Goal: Information Seeking & Learning: Learn about a topic

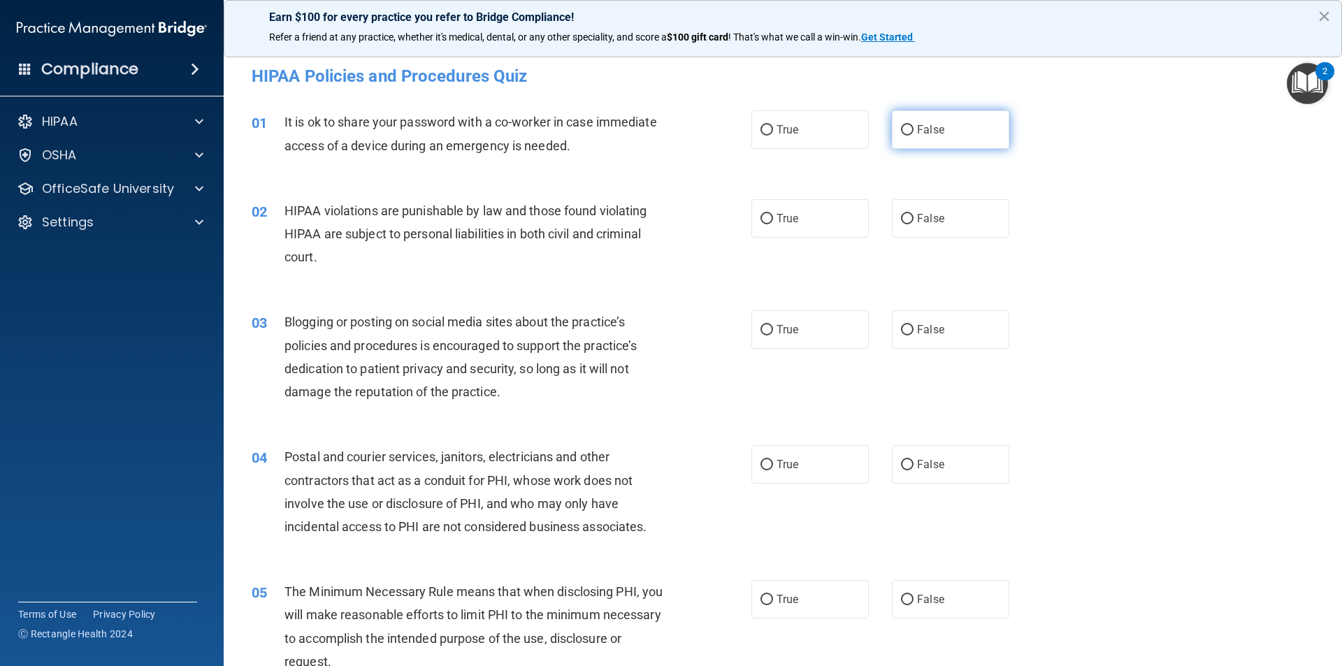
click at [901, 129] on input "False" at bounding box center [907, 130] width 13 height 10
radio input "true"
drag, startPoint x: 758, startPoint y: 220, endPoint x: 835, endPoint y: 309, distance: 118.4
click at [766, 220] on input "True" at bounding box center [767, 219] width 13 height 10
radio input "true"
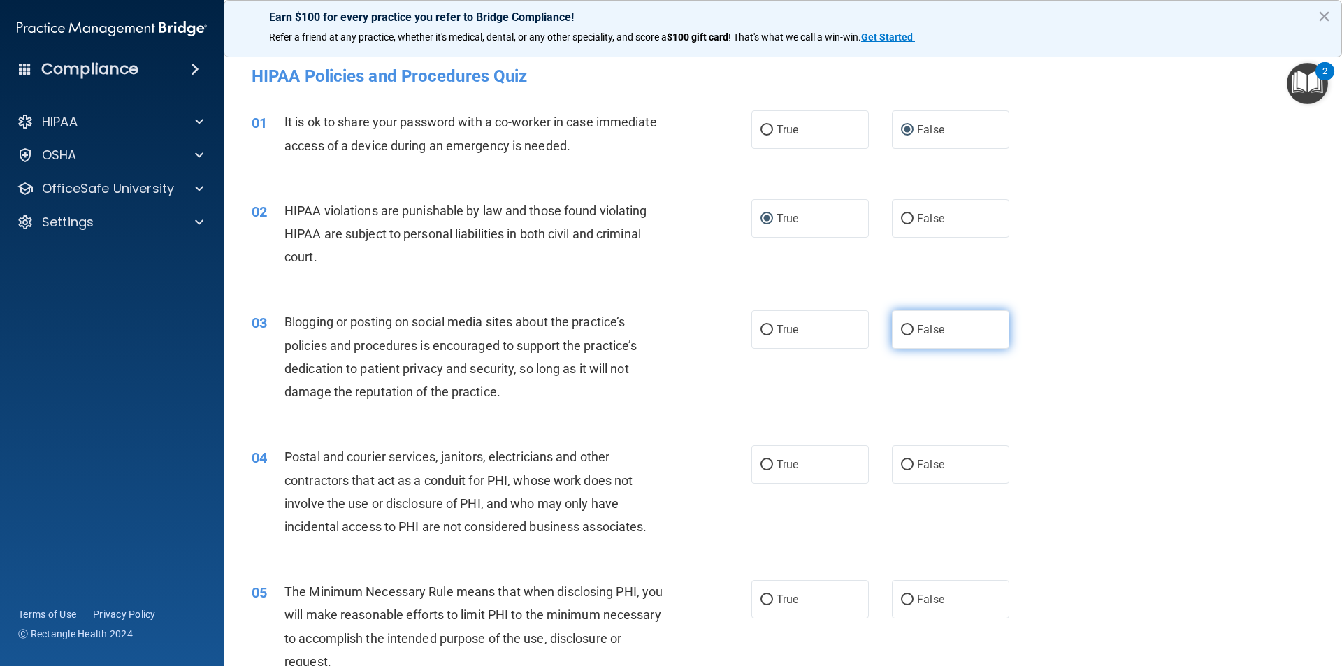
click at [902, 325] on input "False" at bounding box center [907, 330] width 13 height 10
radio input "true"
drag, startPoint x: 763, startPoint y: 461, endPoint x: 766, endPoint y: 530, distance: 69.3
click at [765, 463] on input "True" at bounding box center [767, 465] width 13 height 10
radio input "true"
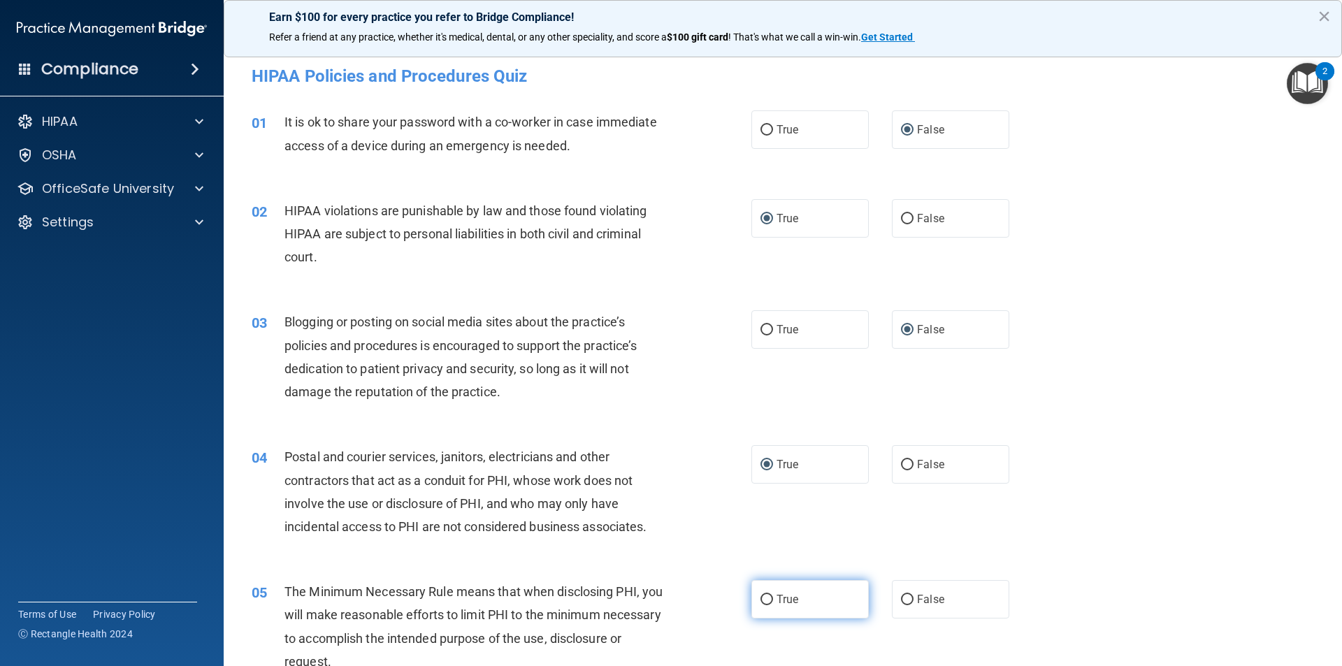
click at [763, 598] on input "True" at bounding box center [767, 600] width 13 height 10
radio input "true"
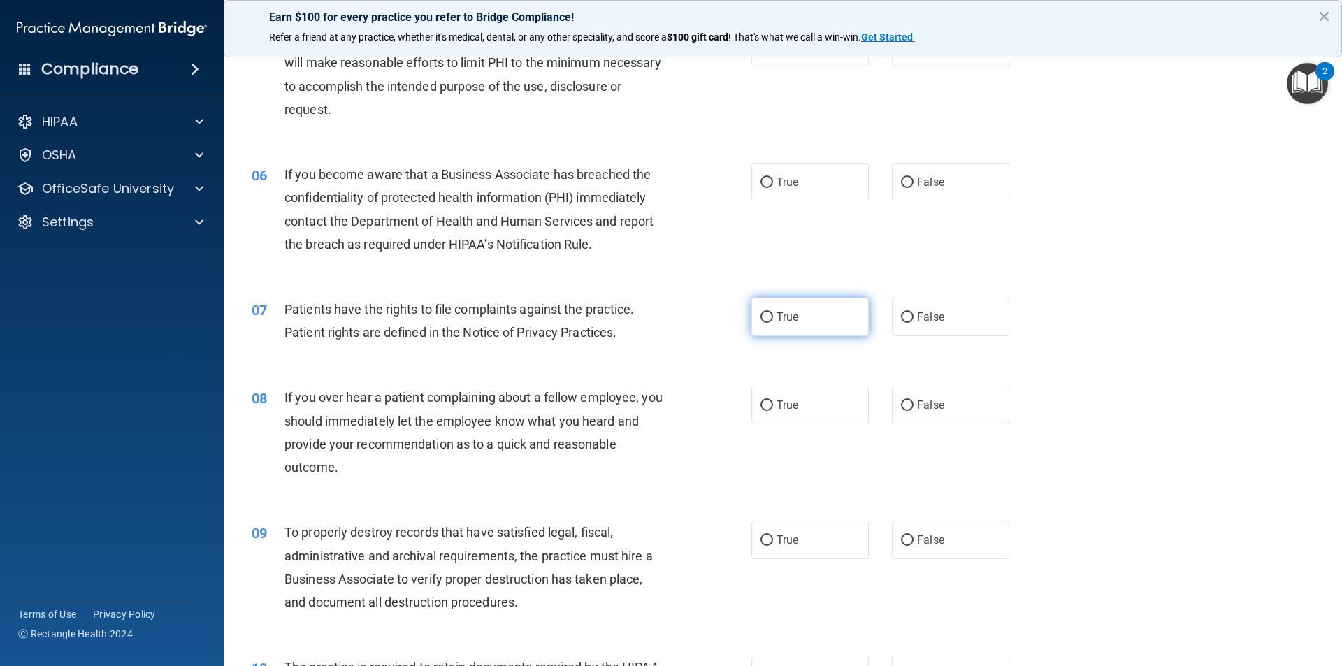
scroll to position [559, 0]
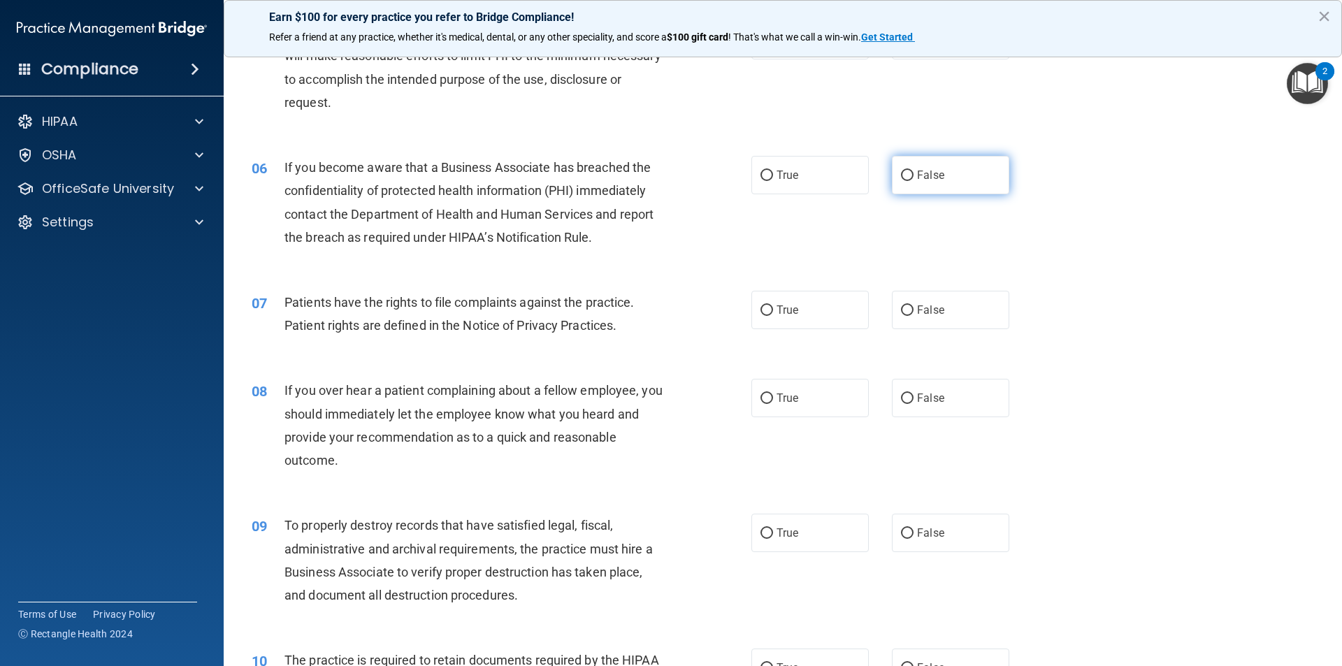
click at [902, 174] on input "False" at bounding box center [907, 176] width 13 height 10
radio input "true"
click at [762, 310] on input "True" at bounding box center [767, 310] width 13 height 10
radio input "true"
click at [901, 394] on input "False" at bounding box center [907, 399] width 13 height 10
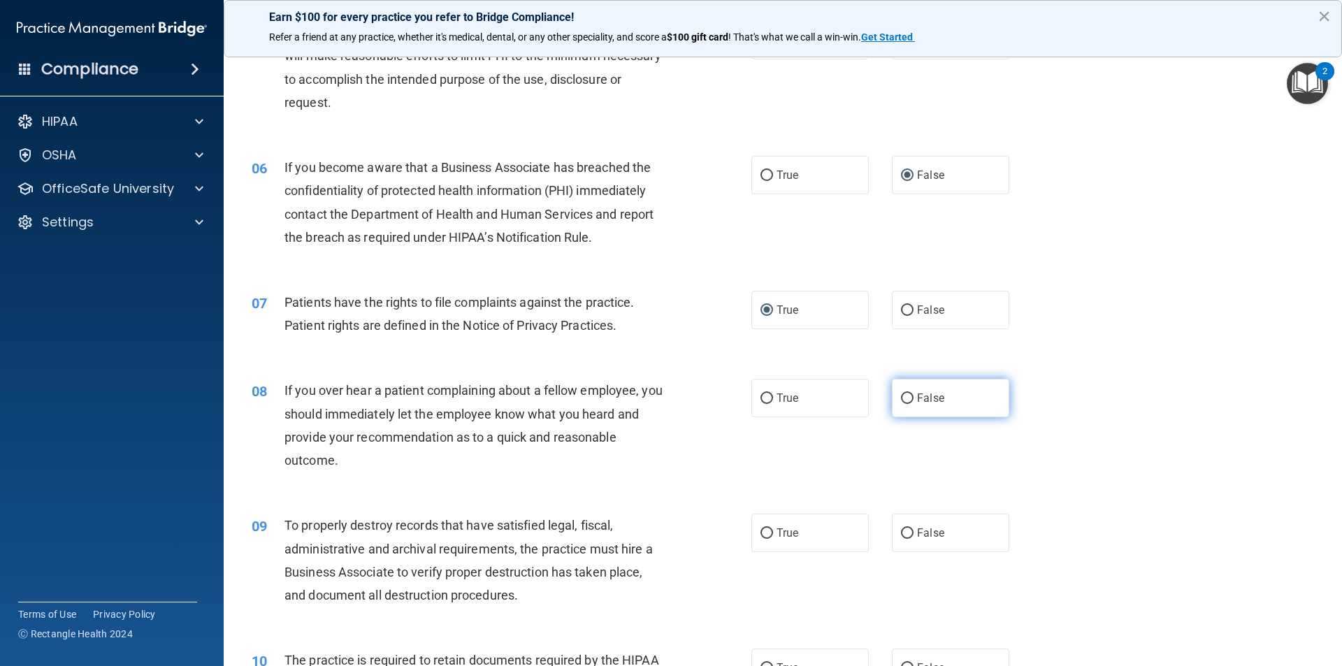
radio input "true"
click at [902, 531] on input "False" at bounding box center [907, 533] width 13 height 10
radio input "true"
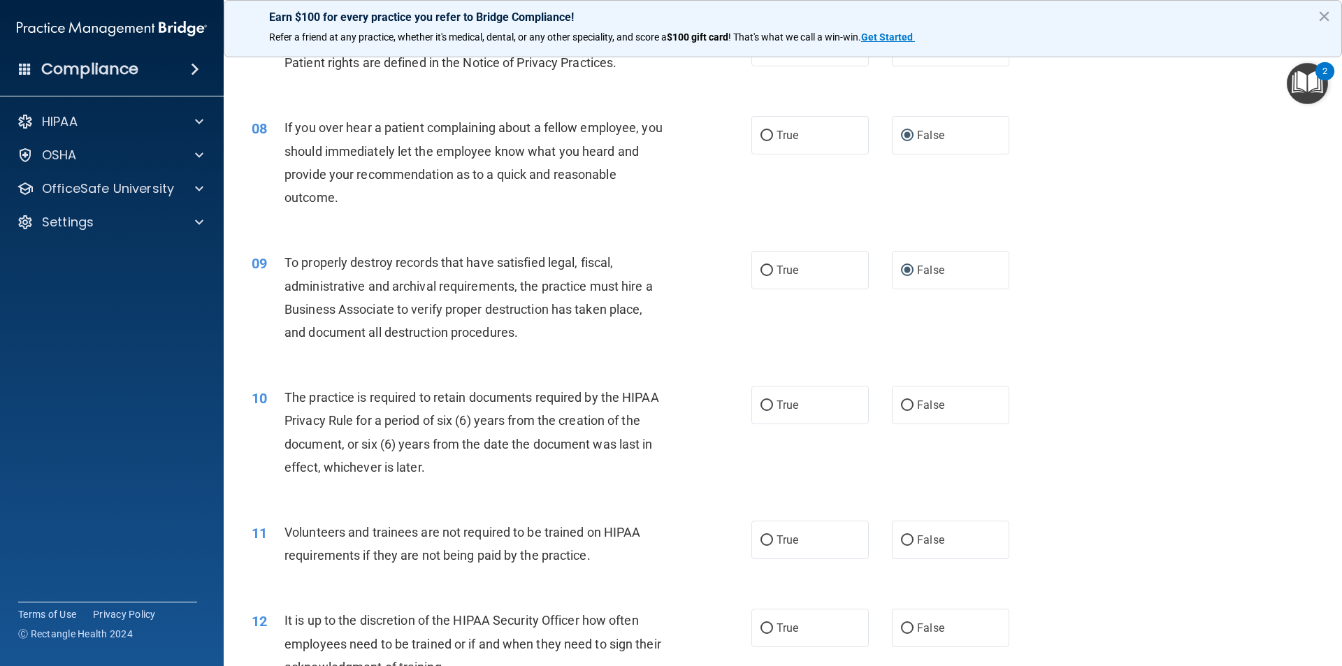
scroll to position [839, 0]
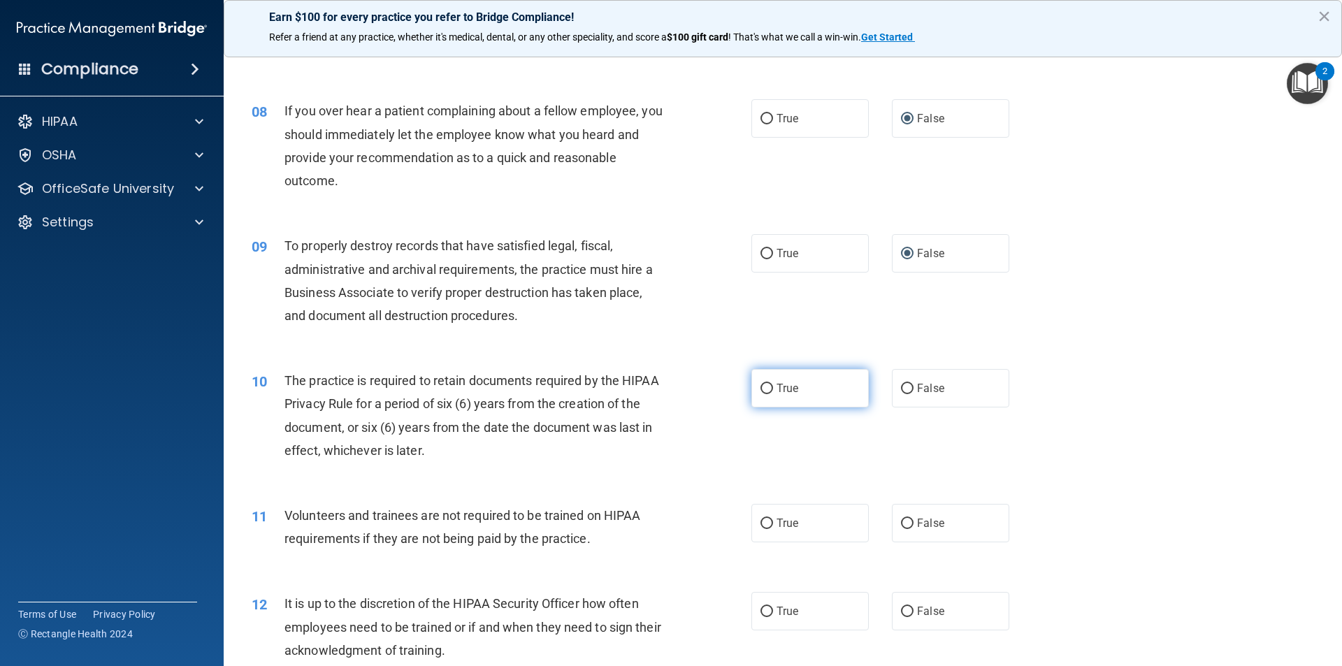
click at [763, 386] on input "True" at bounding box center [767, 389] width 13 height 10
radio input "true"
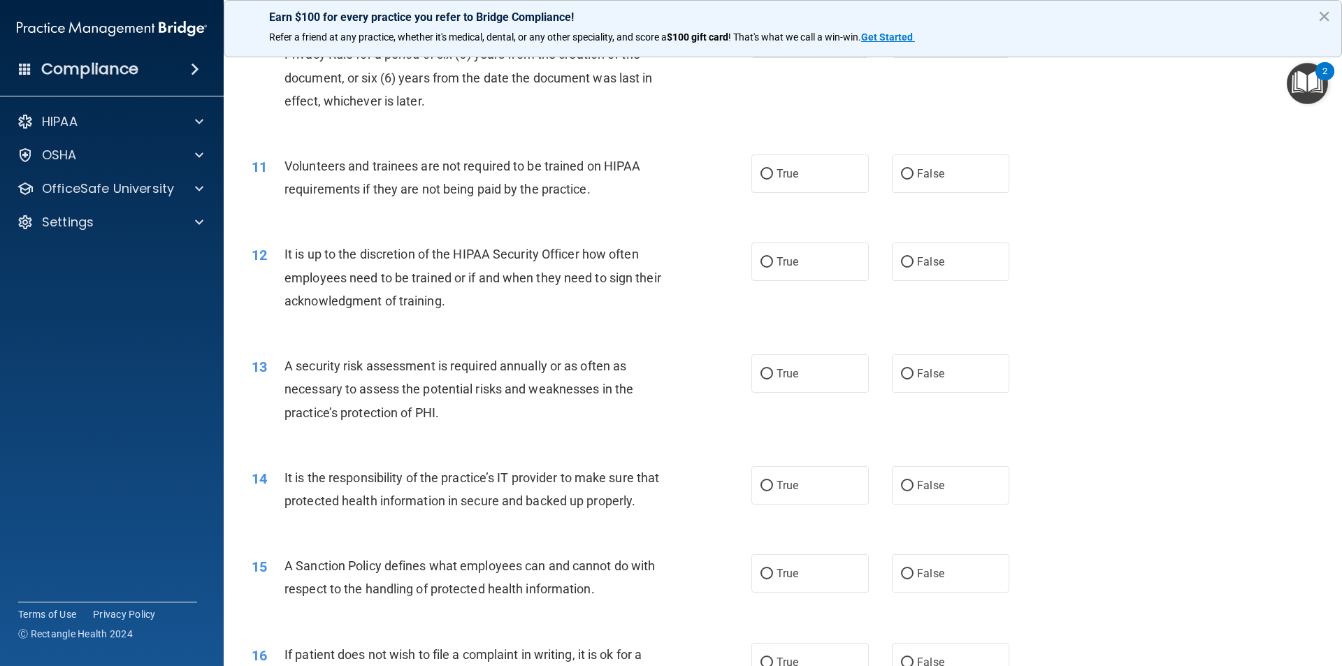
scroll to position [1258, 0]
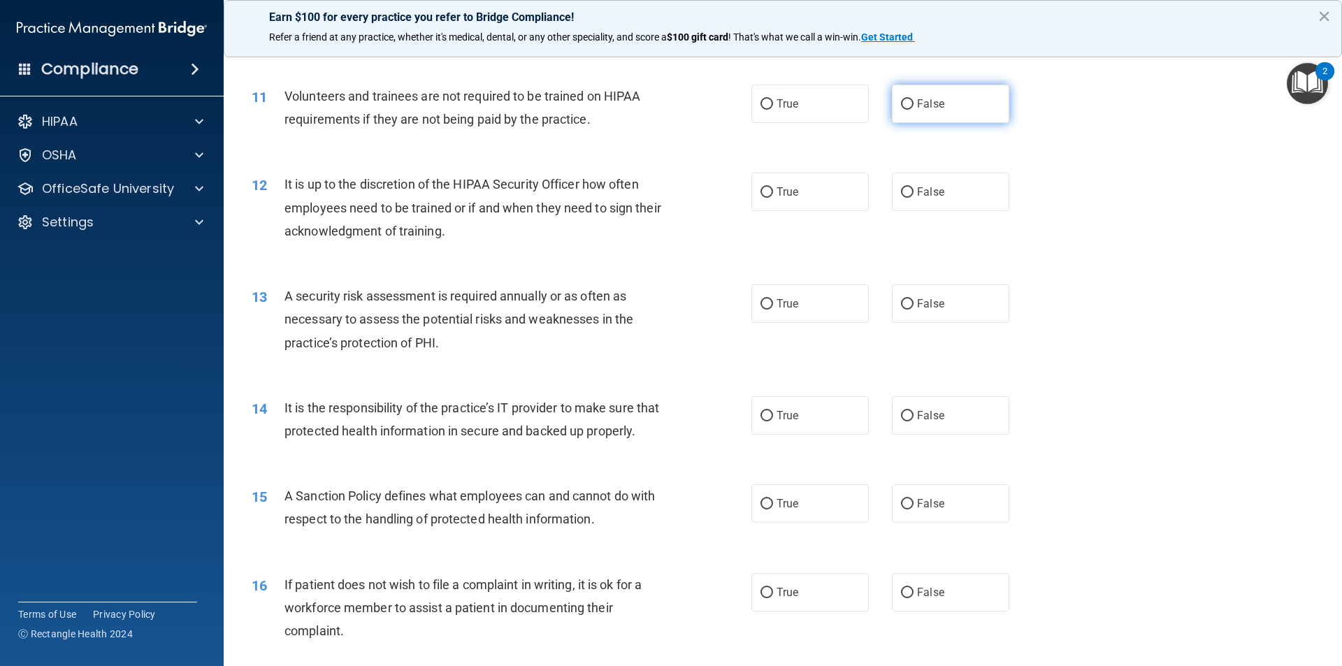
click at [904, 103] on input "False" at bounding box center [907, 104] width 13 height 10
radio input "true"
click at [904, 194] on input "False" at bounding box center [907, 192] width 13 height 10
radio input "true"
click at [762, 299] on input "True" at bounding box center [767, 304] width 13 height 10
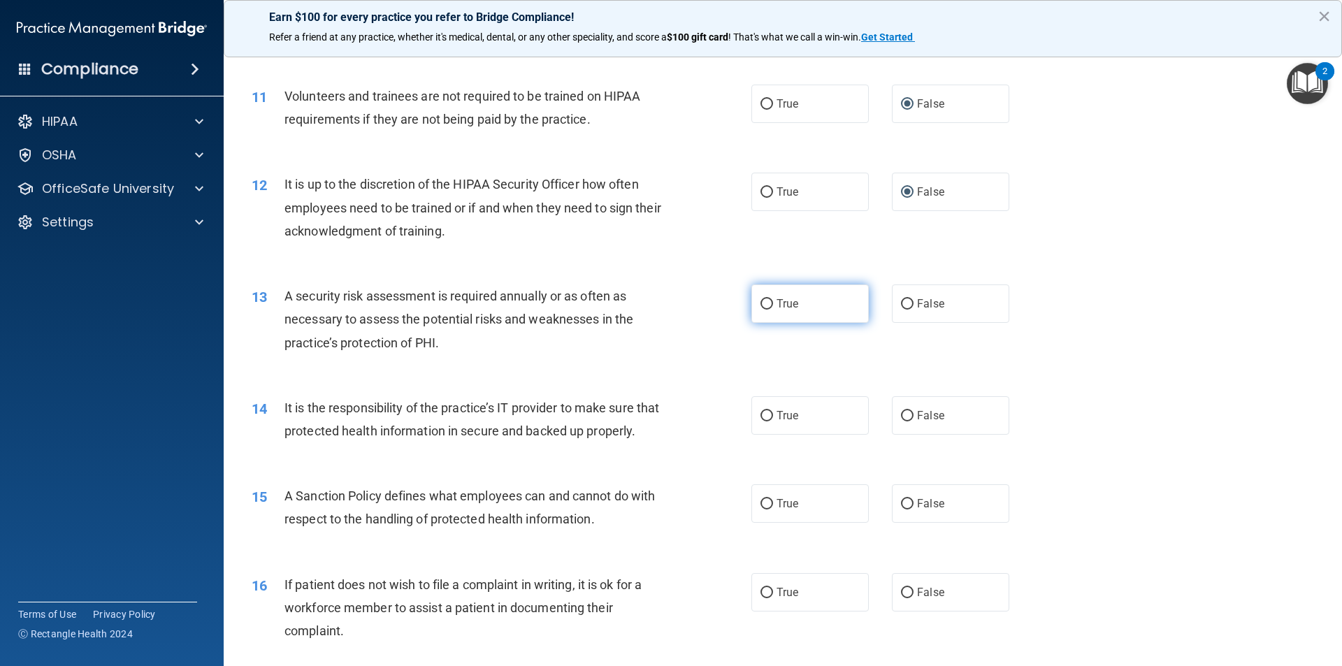
radio input "true"
click at [902, 417] on input "False" at bounding box center [907, 416] width 13 height 10
radio input "true"
click at [904, 510] on input "False" at bounding box center [907, 504] width 13 height 10
radio input "true"
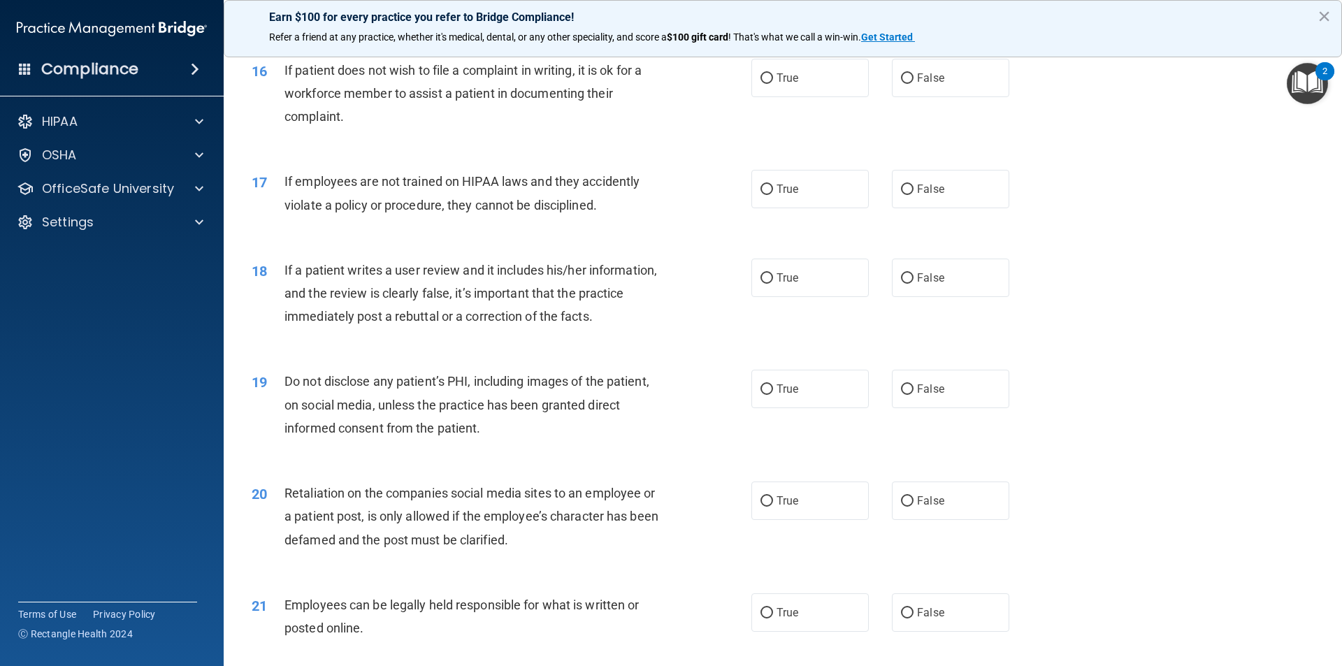
scroll to position [1748, 0]
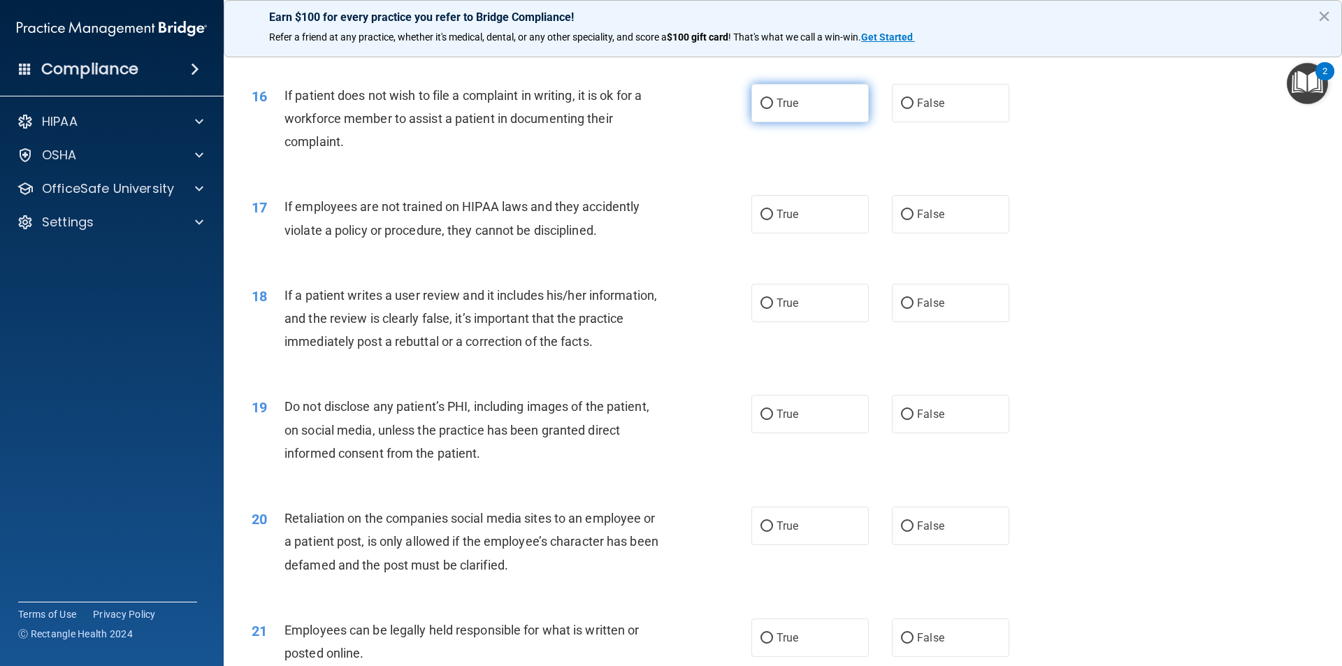
click at [761, 109] on input "True" at bounding box center [767, 104] width 13 height 10
radio input "true"
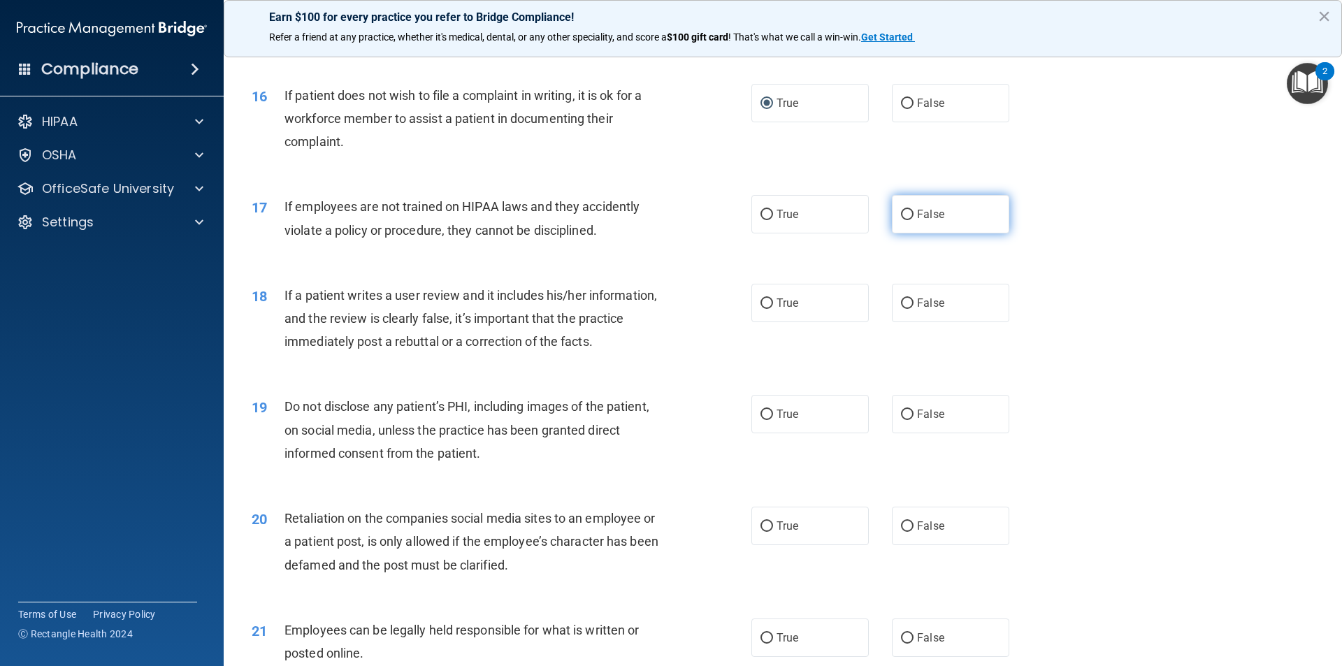
click at [906, 220] on input "False" at bounding box center [907, 215] width 13 height 10
radio input "true"
click at [905, 309] on input "False" at bounding box center [907, 303] width 13 height 10
radio input "true"
click at [761, 420] on input "True" at bounding box center [767, 415] width 13 height 10
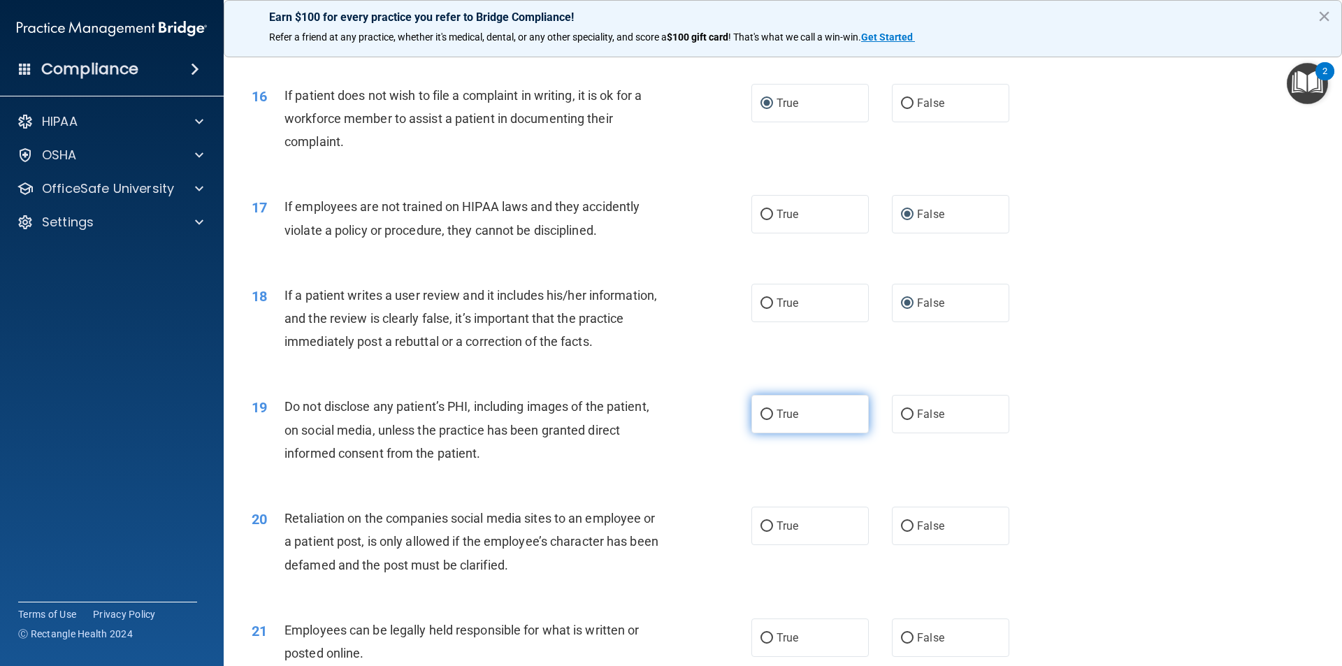
radio input "true"
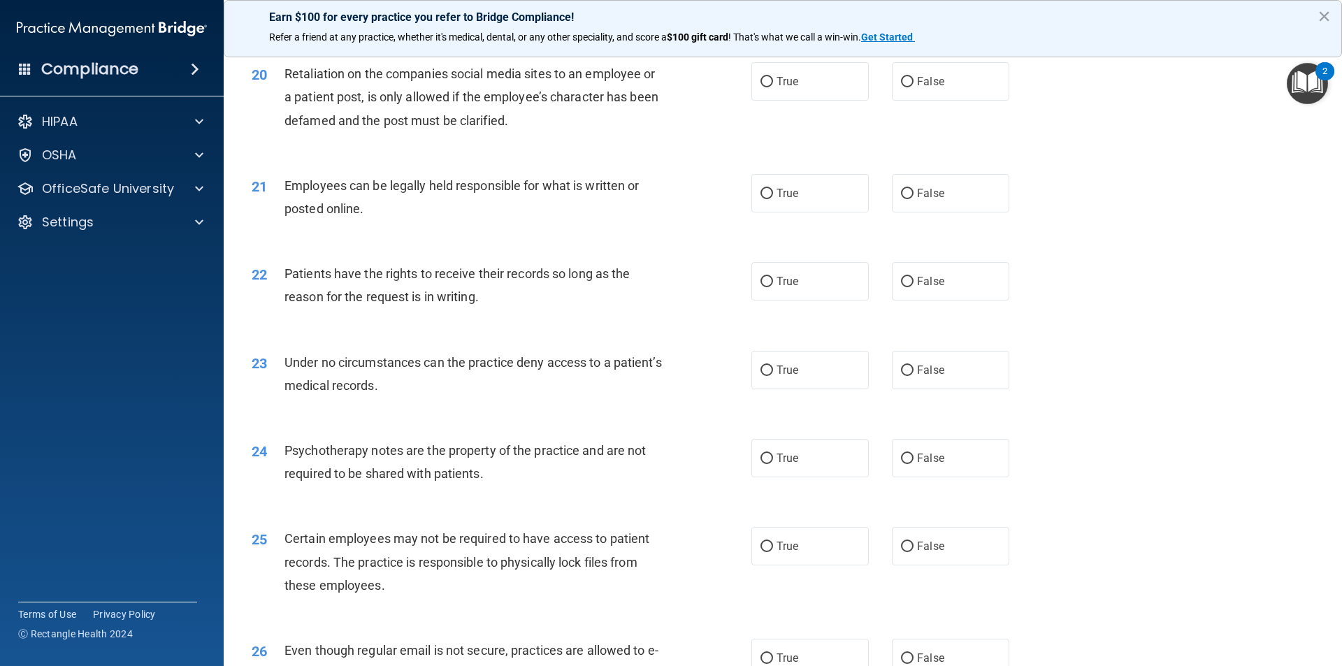
scroll to position [2167, 0]
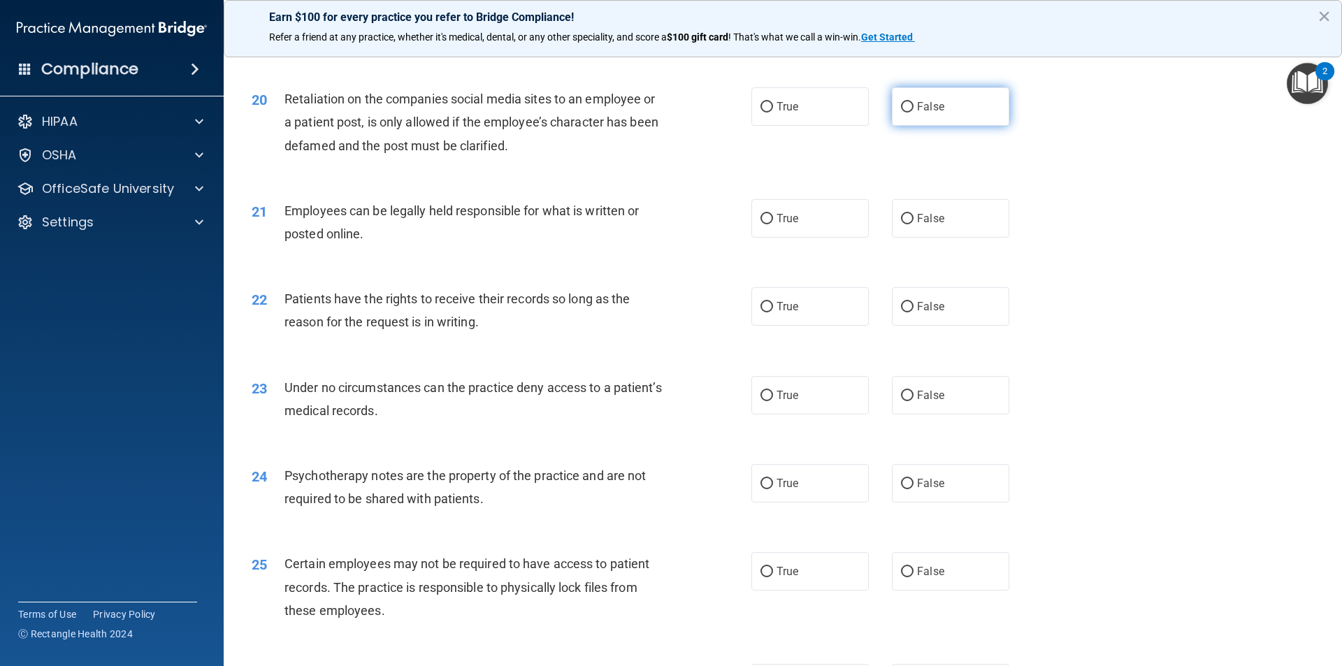
click at [902, 113] on input "False" at bounding box center [907, 107] width 13 height 10
radio input "true"
click at [763, 224] on input "True" at bounding box center [767, 219] width 13 height 10
radio input "true"
click at [902, 312] on input "False" at bounding box center [907, 307] width 13 height 10
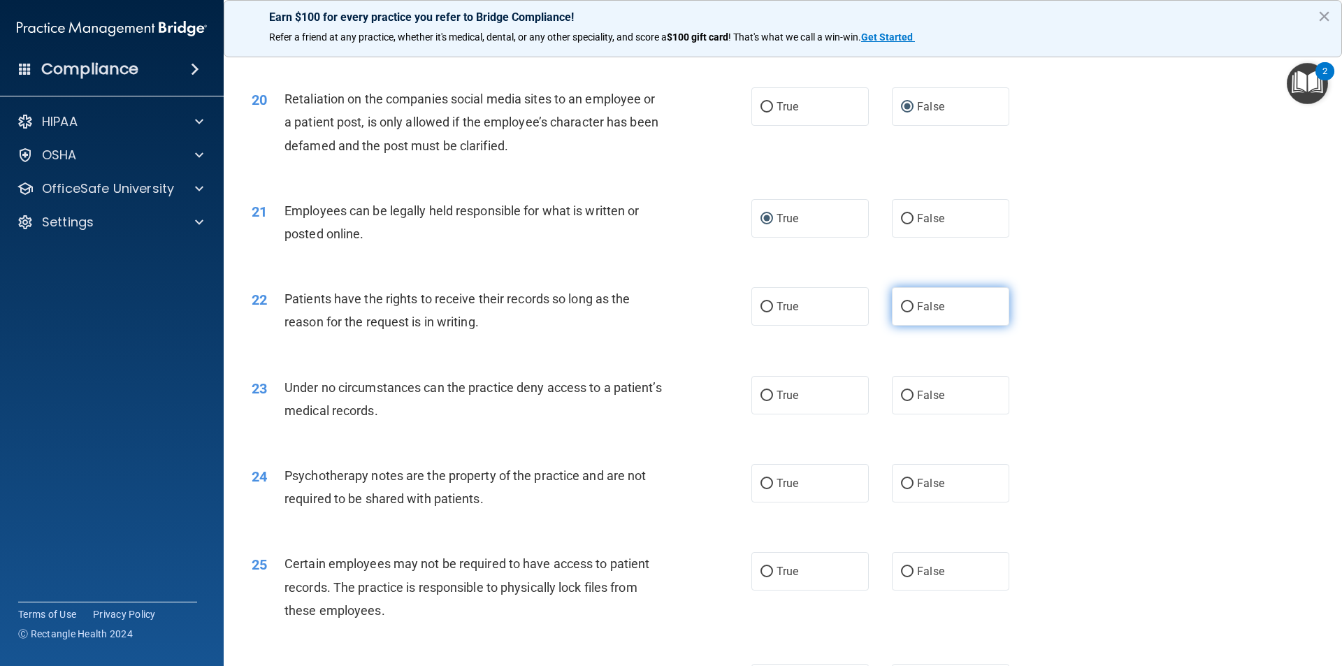
radio input "true"
drag, startPoint x: 903, startPoint y: 417, endPoint x: 885, endPoint y: 424, distance: 19.2
click at [904, 401] on input "False" at bounding box center [907, 396] width 13 height 10
radio input "true"
click at [763, 489] on input "True" at bounding box center [767, 484] width 13 height 10
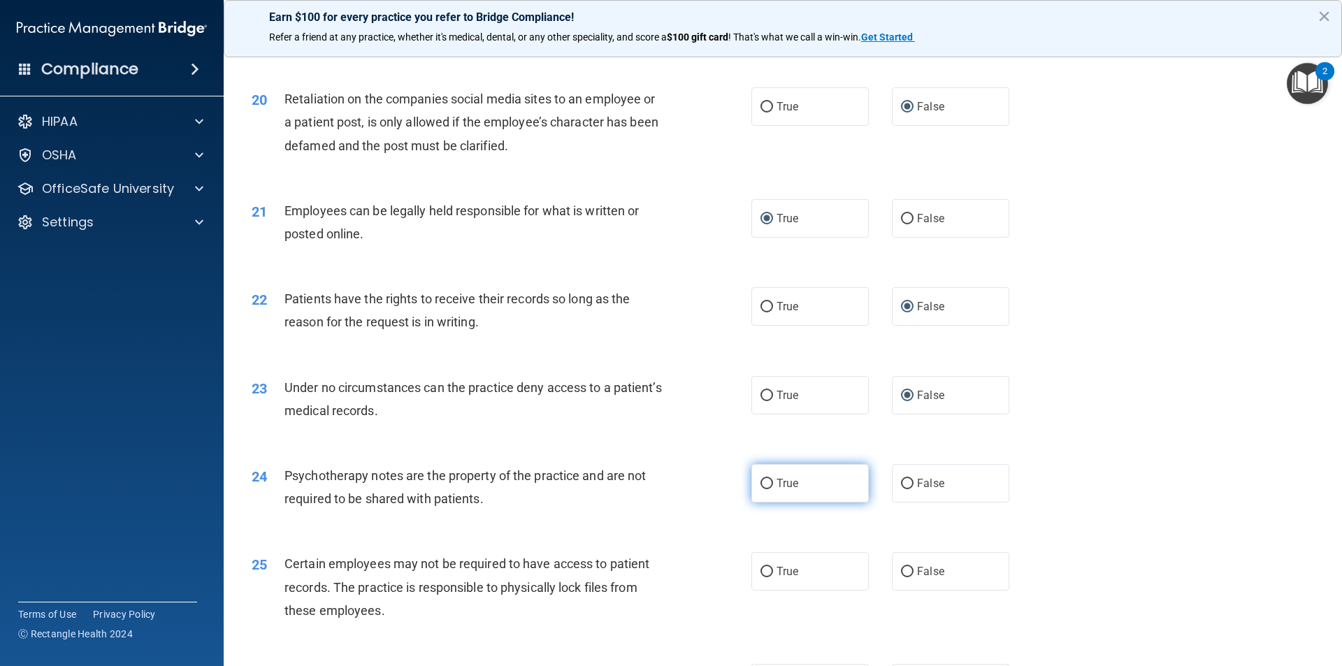
radio input "true"
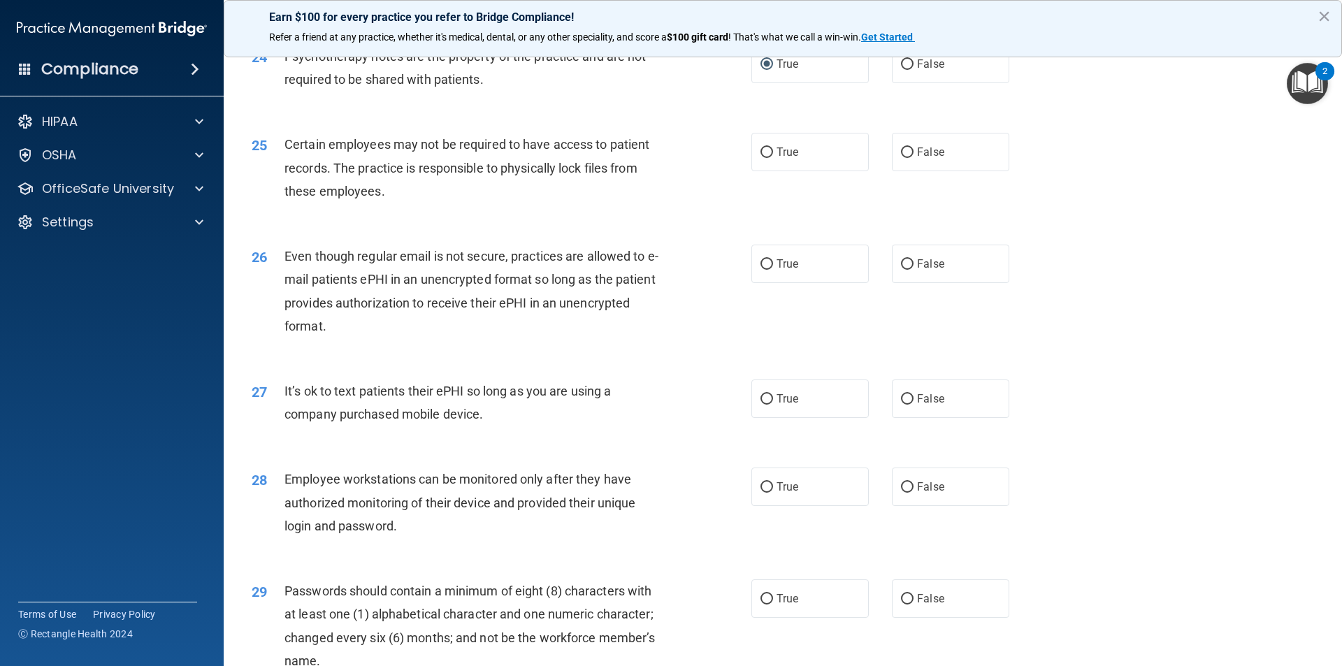
scroll to position [2656, 0]
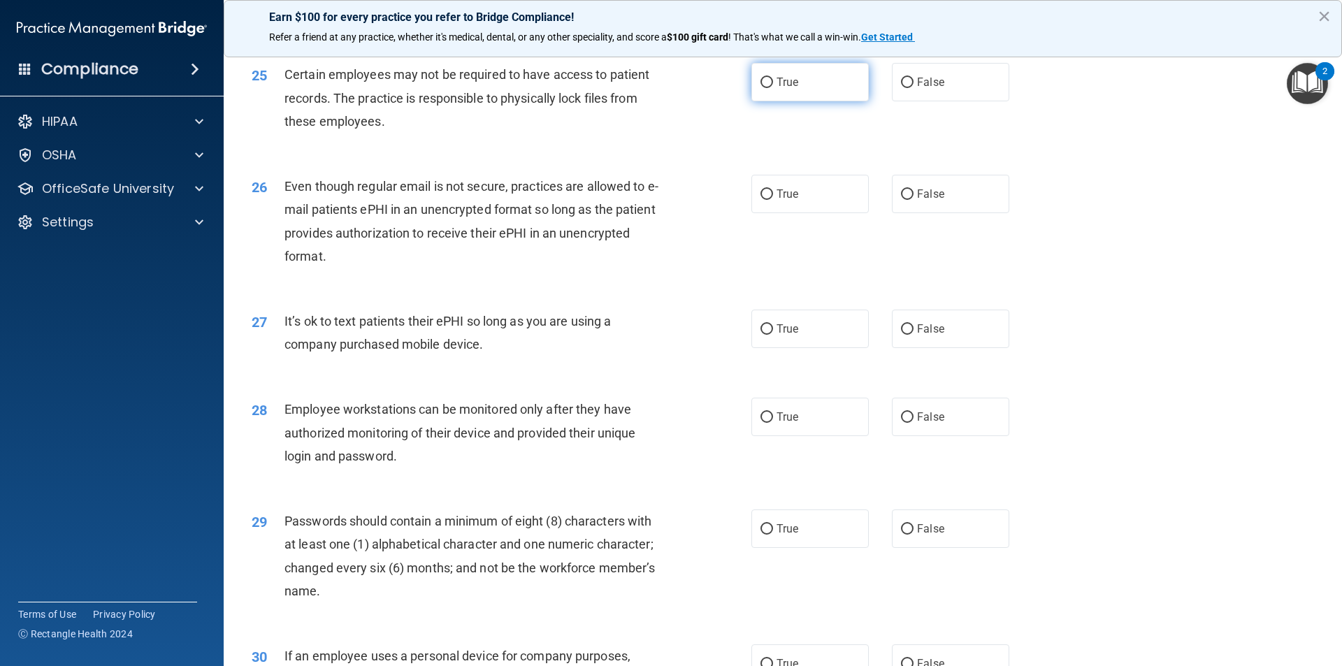
click at [766, 88] on input "True" at bounding box center [767, 83] width 13 height 10
radio input "true"
click at [767, 200] on input "True" at bounding box center [767, 194] width 13 height 10
radio input "true"
drag, startPoint x: 904, startPoint y: 350, endPoint x: 900, endPoint y: 438, distance: 88.1
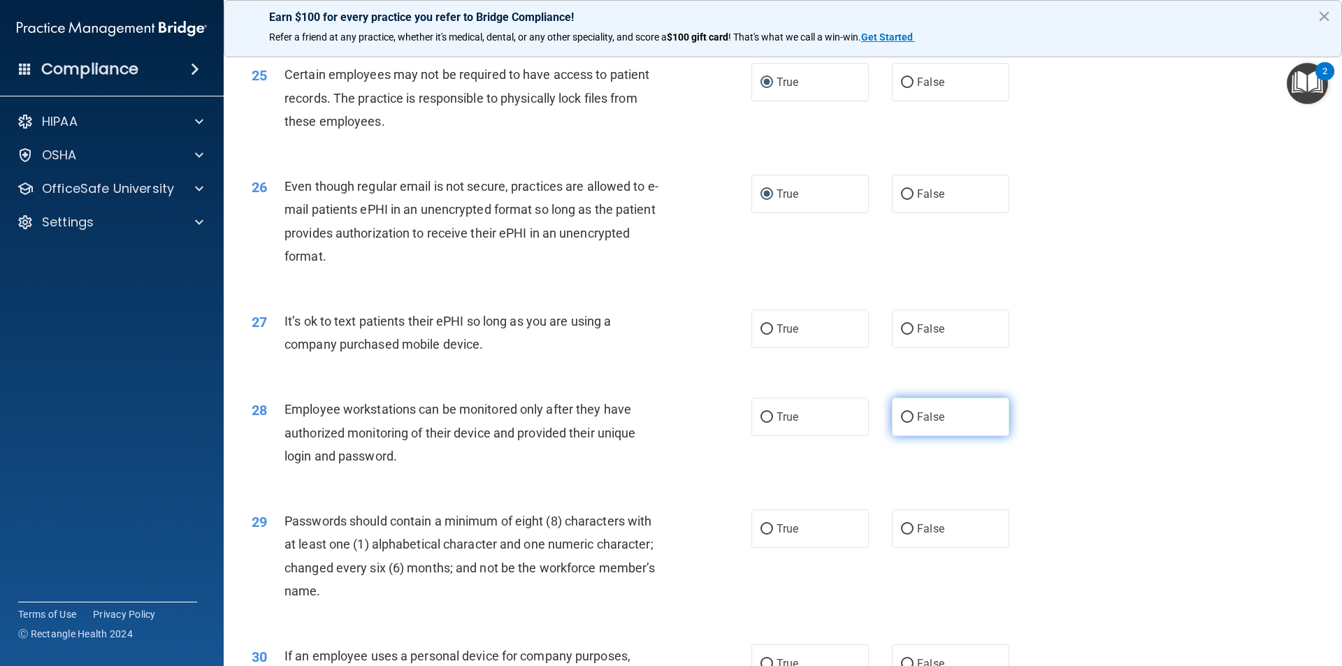
click at [904, 335] on input "False" at bounding box center [907, 329] width 13 height 10
radio input "true"
click at [901, 423] on input "False" at bounding box center [907, 417] width 13 height 10
radio input "true"
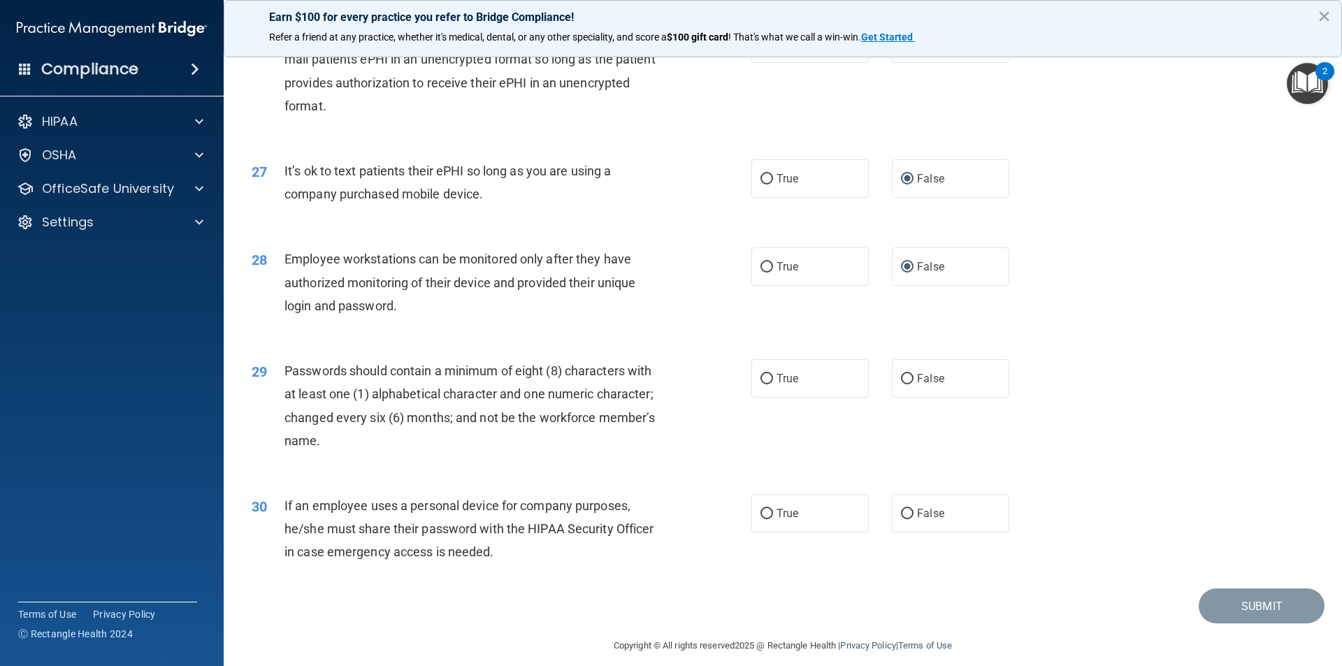
scroll to position [2843, 0]
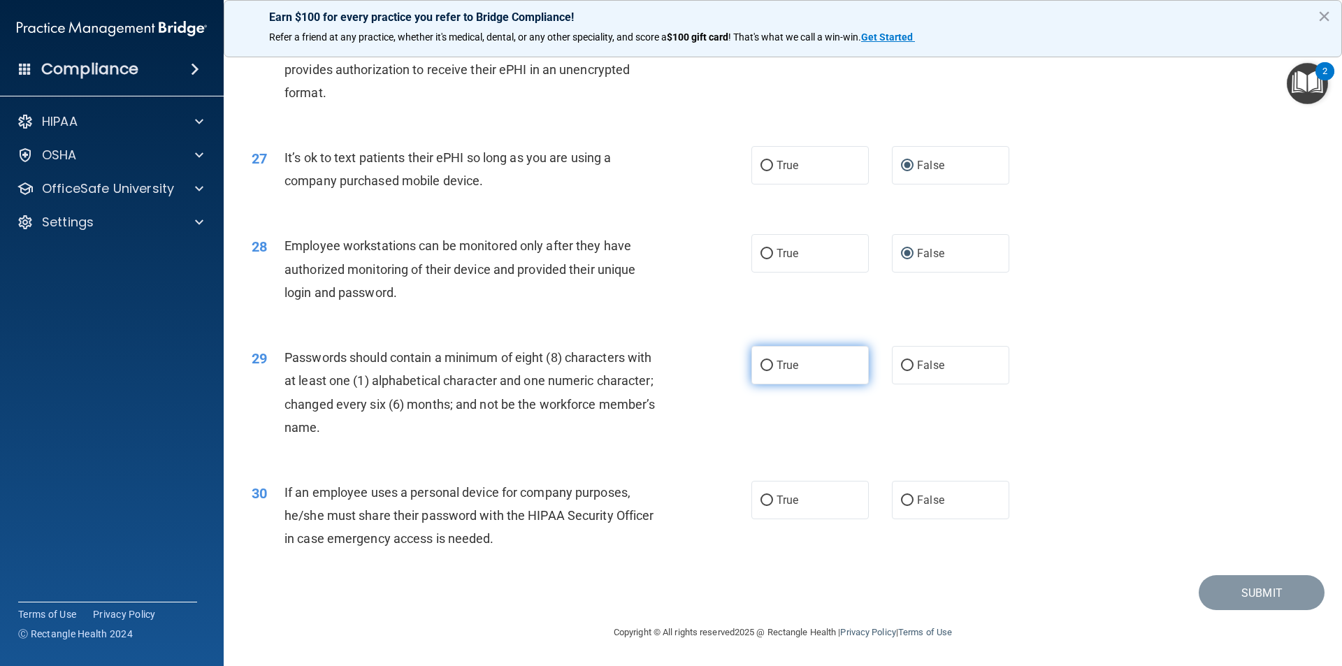
click at [765, 361] on input "True" at bounding box center [767, 366] width 13 height 10
radio input "true"
click at [901, 498] on input "False" at bounding box center [907, 501] width 13 height 10
radio input "true"
click at [1225, 598] on button "Submit" at bounding box center [1262, 593] width 126 height 36
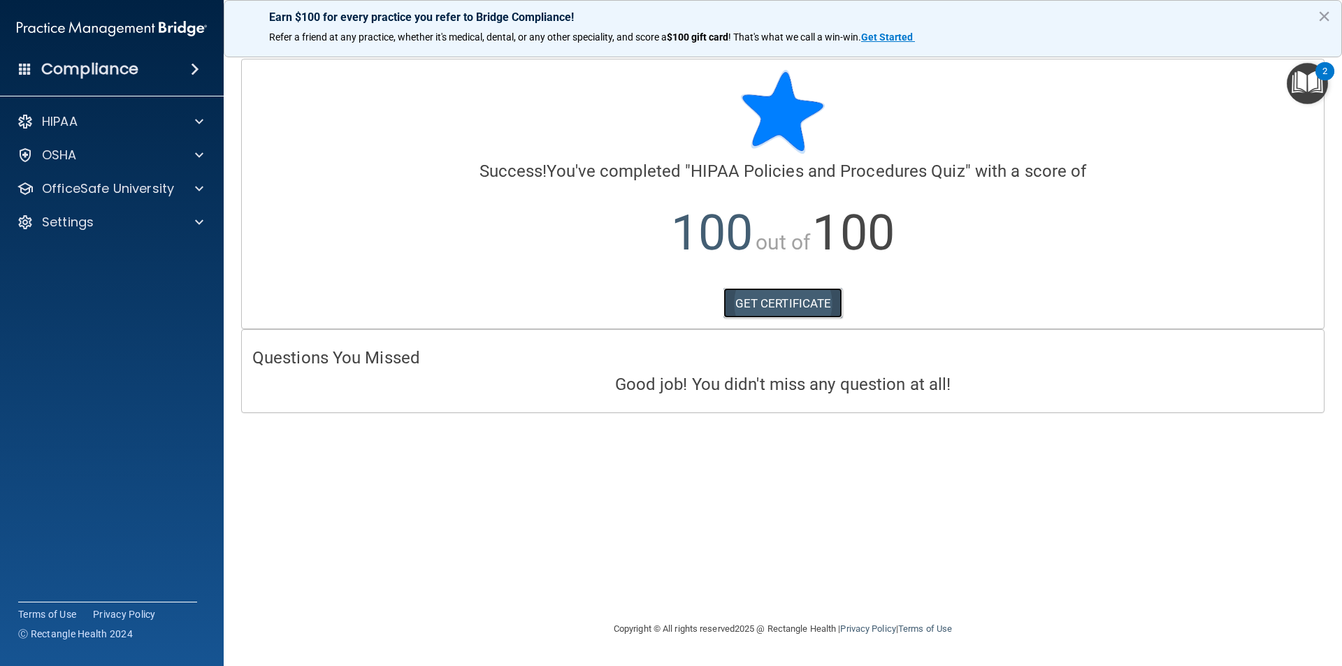
click at [775, 308] on link "GET CERTIFICATE" at bounding box center [784, 303] width 120 height 31
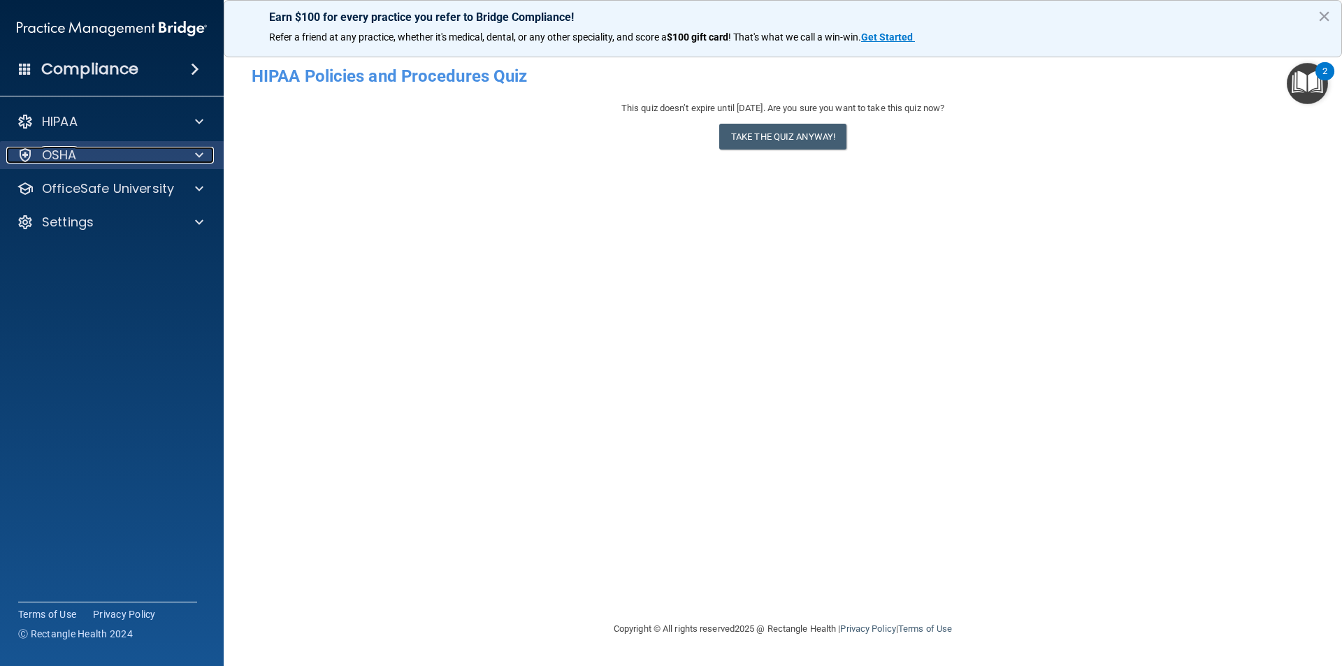
click at [54, 154] on p "OSHA" at bounding box center [59, 155] width 35 height 17
click at [71, 155] on p "OSHA" at bounding box center [59, 155] width 35 height 17
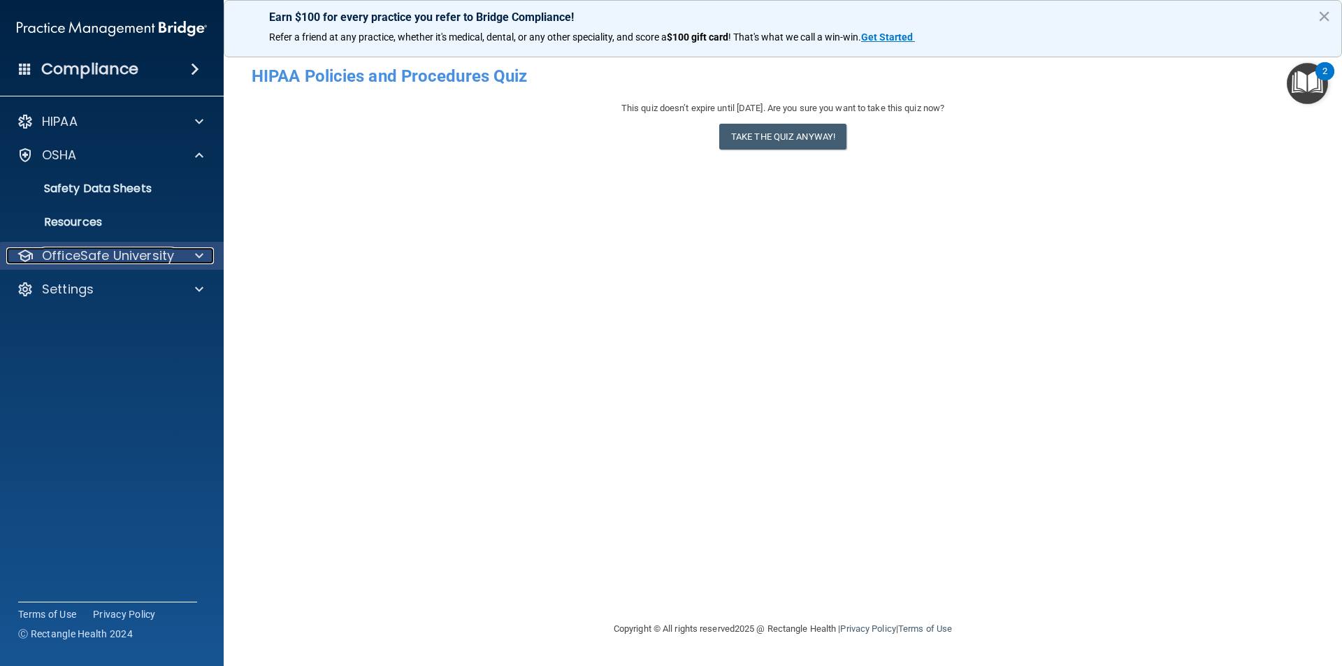
click at [113, 254] on p "OfficeSafe University" at bounding box center [108, 255] width 132 height 17
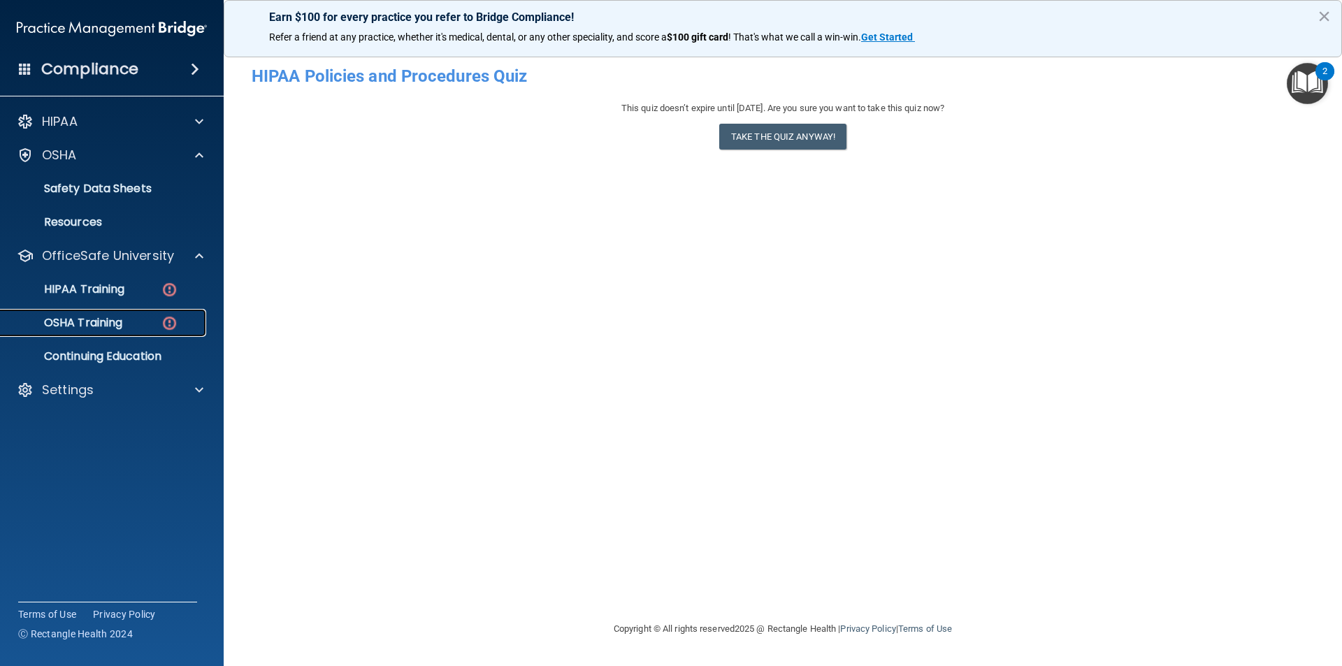
click at [122, 329] on p "OSHA Training" at bounding box center [65, 323] width 113 height 14
